Goal: Task Accomplishment & Management: Manage account settings

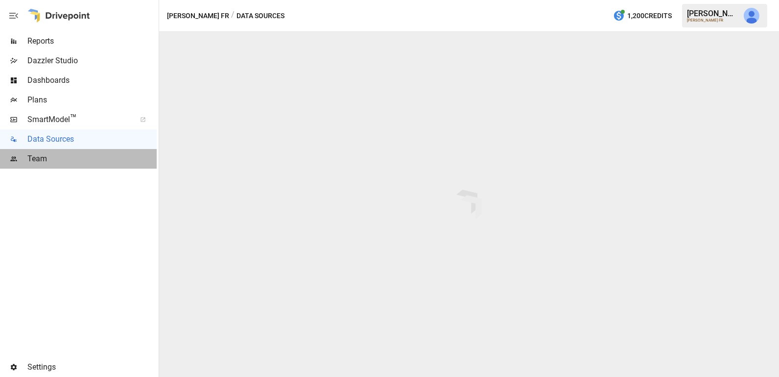
click at [50, 159] on span "Team" at bounding box center [91, 159] width 129 height 12
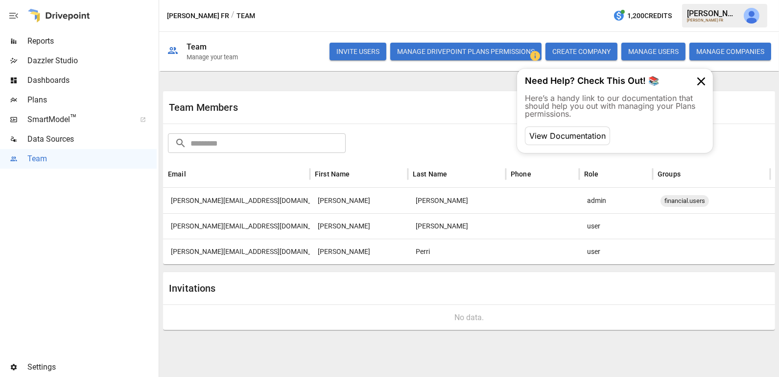
click at [241, 223] on div "[PERSON_NAME][EMAIL_ADDRESS][DOMAIN_NAME]" at bounding box center [236, 225] width 147 height 25
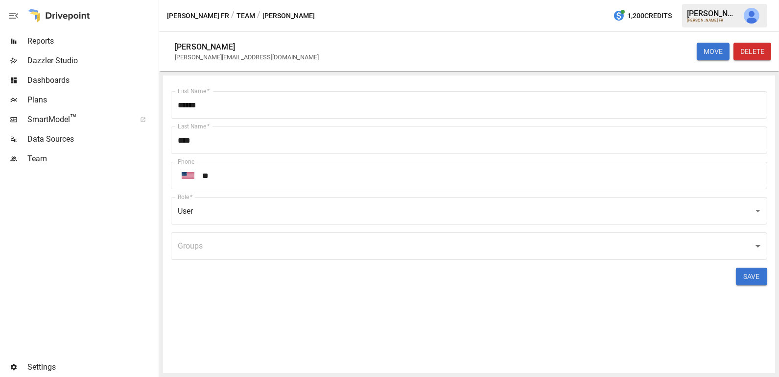
click at [191, 58] on div "[PERSON_NAME][EMAIL_ADDRESS][DOMAIN_NAME]" at bounding box center [247, 56] width 144 height 7
copy div "[PERSON_NAME][EMAIL_ADDRESS][DOMAIN_NAME] MOVE DELETE First Name   *"
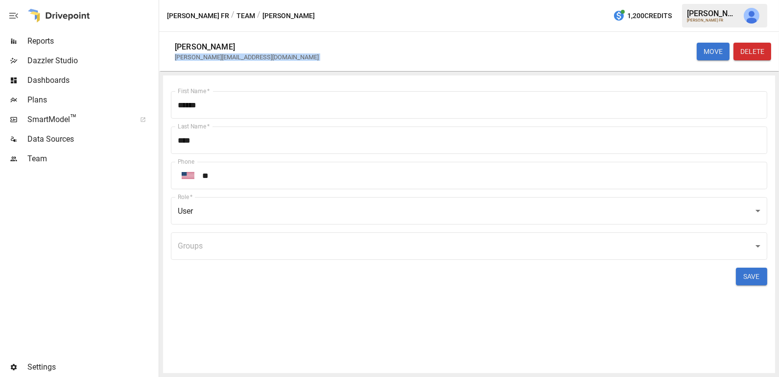
click at [41, 158] on span "Team" at bounding box center [91, 159] width 129 height 12
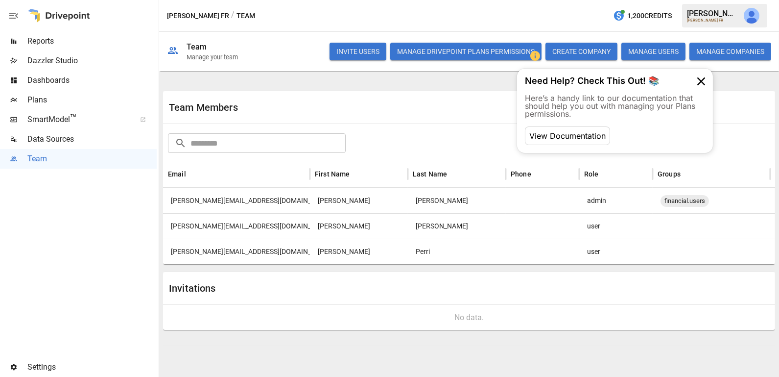
click at [432, 47] on button "Manage Drivepoint Plans Permissions" at bounding box center [465, 52] width 151 height 18
click at [213, 245] on div "[PERSON_NAME][EMAIL_ADDRESS][DOMAIN_NAME]" at bounding box center [236, 250] width 147 height 25
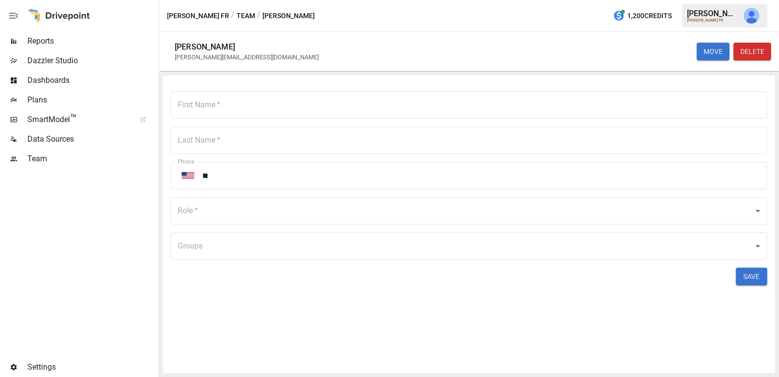
type input "*****"
type input "****"
click at [243, 57] on div "[PERSON_NAME] [PERSON_NAME][EMAIL_ADDRESS][DOMAIN_NAME] MOVE DELETE" at bounding box center [469, 51] width 620 height 39
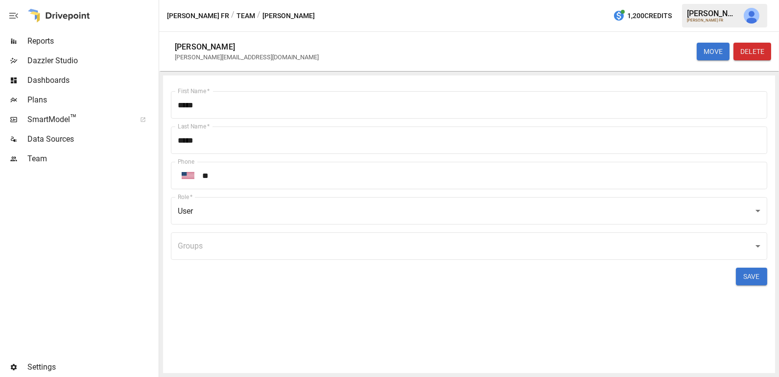
click at [243, 57] on div "[PERSON_NAME] [PERSON_NAME][EMAIL_ADDRESS][DOMAIN_NAME] MOVE DELETE" at bounding box center [469, 51] width 620 height 39
click at [219, 58] on div "[PERSON_NAME][EMAIL_ADDRESS][DOMAIN_NAME]" at bounding box center [247, 56] width 144 height 7
copy div "[PERSON_NAME][EMAIL_ADDRESS][DOMAIN_NAME] MOVE DELETE First Name   *"
